Goal: Task Accomplishment & Management: Manage account settings

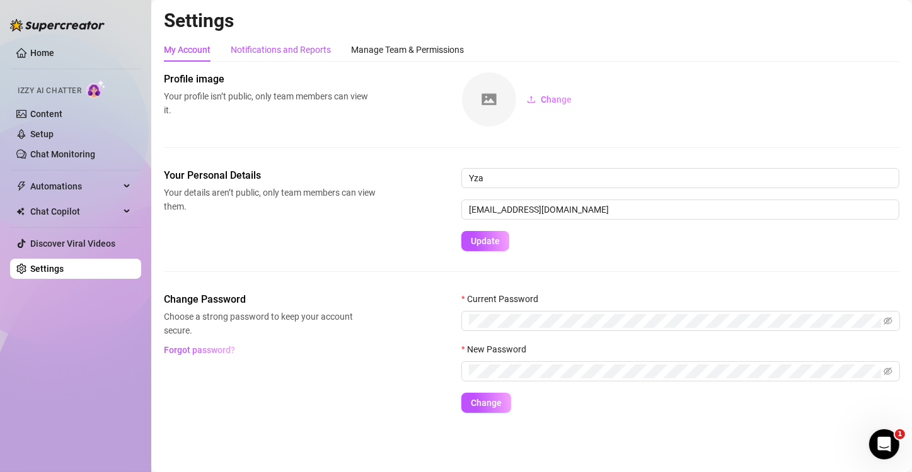
click at [287, 53] on div "Notifications and Reports" at bounding box center [281, 50] width 100 height 14
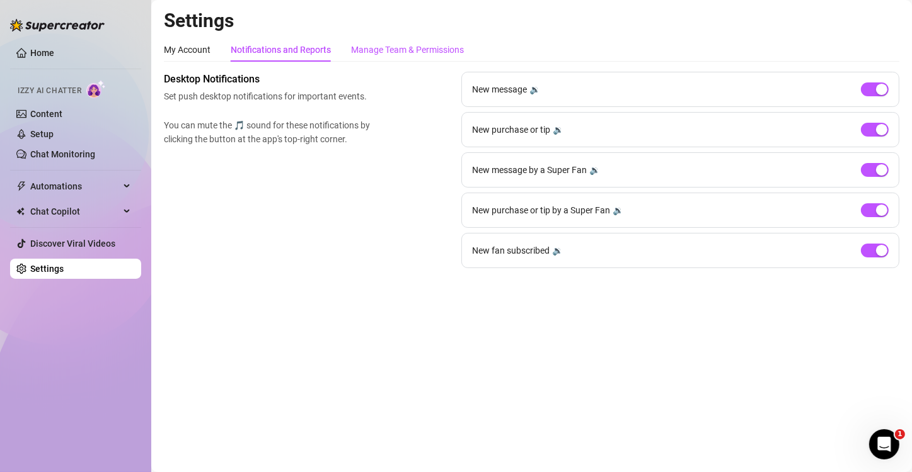
click at [413, 50] on div "Manage Team & Permissions" at bounding box center [407, 50] width 113 height 14
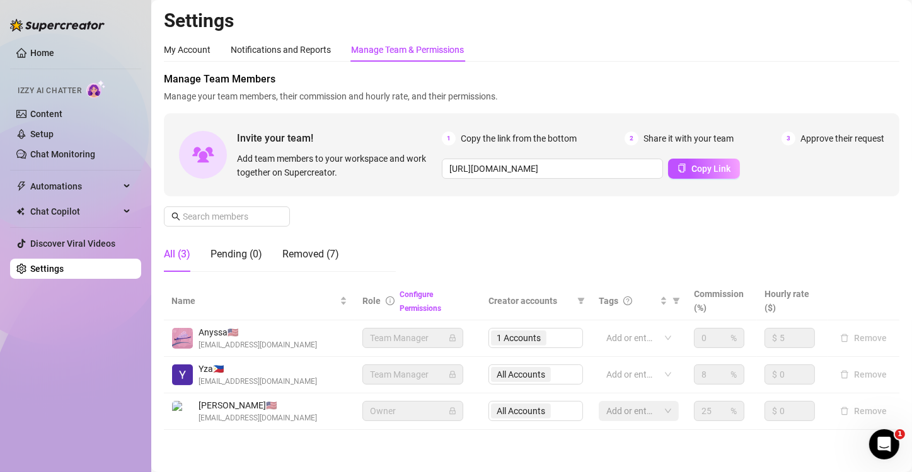
click at [64, 268] on link "Settings" at bounding box center [46, 269] width 33 height 10
click at [190, 48] on div "My Account" at bounding box center [187, 50] width 47 height 14
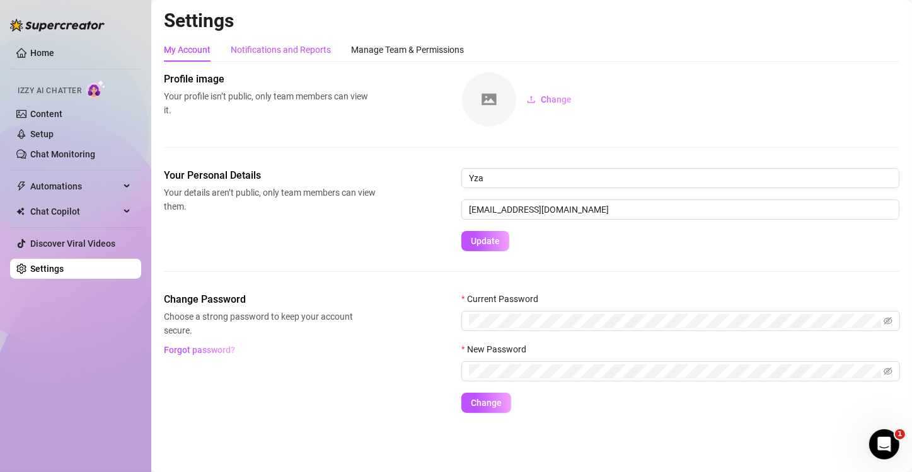
click at [306, 49] on div "Notifications and Reports" at bounding box center [281, 50] width 100 height 14
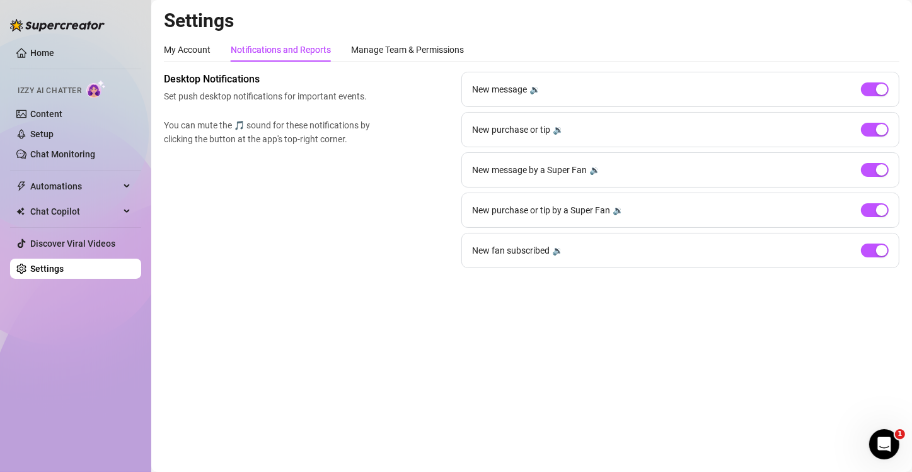
click at [52, 271] on link "Settings" at bounding box center [46, 269] width 33 height 10
click at [195, 43] on div "My Account" at bounding box center [187, 50] width 47 height 14
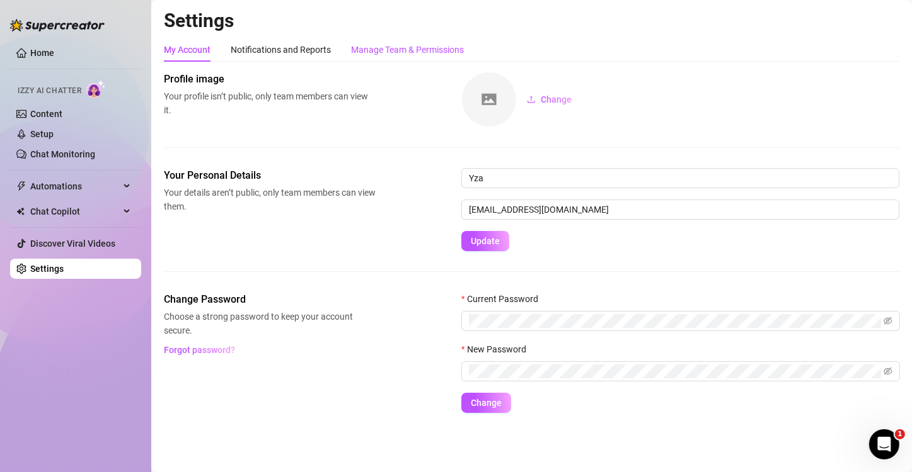
click at [435, 45] on div "Manage Team & Permissions" at bounding box center [407, 50] width 113 height 14
